Goal: Task Accomplishment & Management: Manage account settings

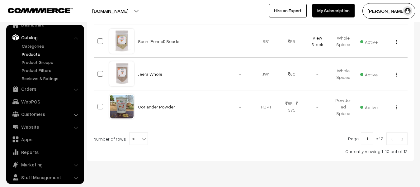
scroll to position [345, 0]
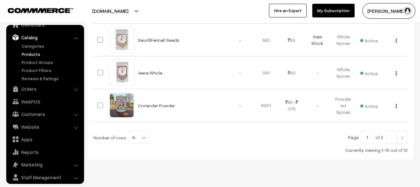
click at [405, 139] on link at bounding box center [402, 137] width 11 height 12
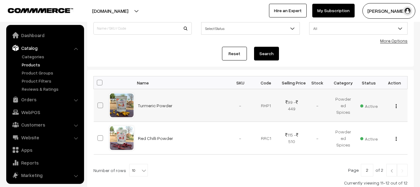
scroll to position [17, 0]
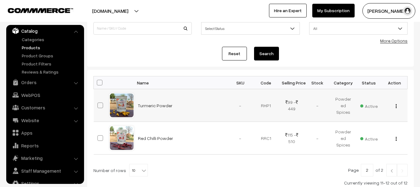
click at [397, 106] on div "View Edit Delete" at bounding box center [394, 105] width 18 height 7
click at [396, 106] on img "button" at bounding box center [396, 106] width 1 height 4
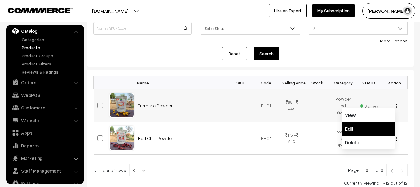
click at [359, 126] on link "Edit" at bounding box center [368, 129] width 53 height 14
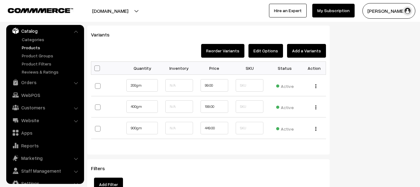
scroll to position [605, 0]
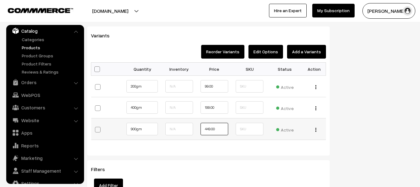
click at [209, 130] on input "449.00" at bounding box center [214, 129] width 28 height 12
type input "439.00"
click at [211, 145] on div "Bulk Options Make all Active Make all Inactive Update Price Allow Purchase when…" at bounding box center [208, 105] width 244 height 87
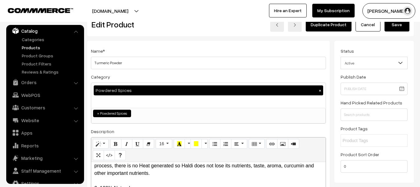
scroll to position [0, 0]
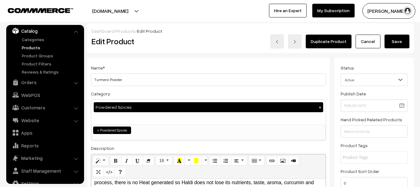
click at [396, 45] on button "Save" at bounding box center [396, 42] width 25 height 14
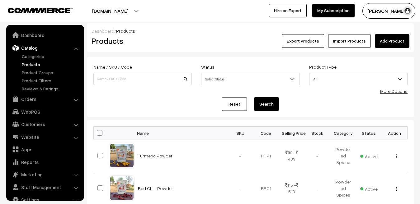
scroll to position [11, 0]
